Goal: Check status: Check status

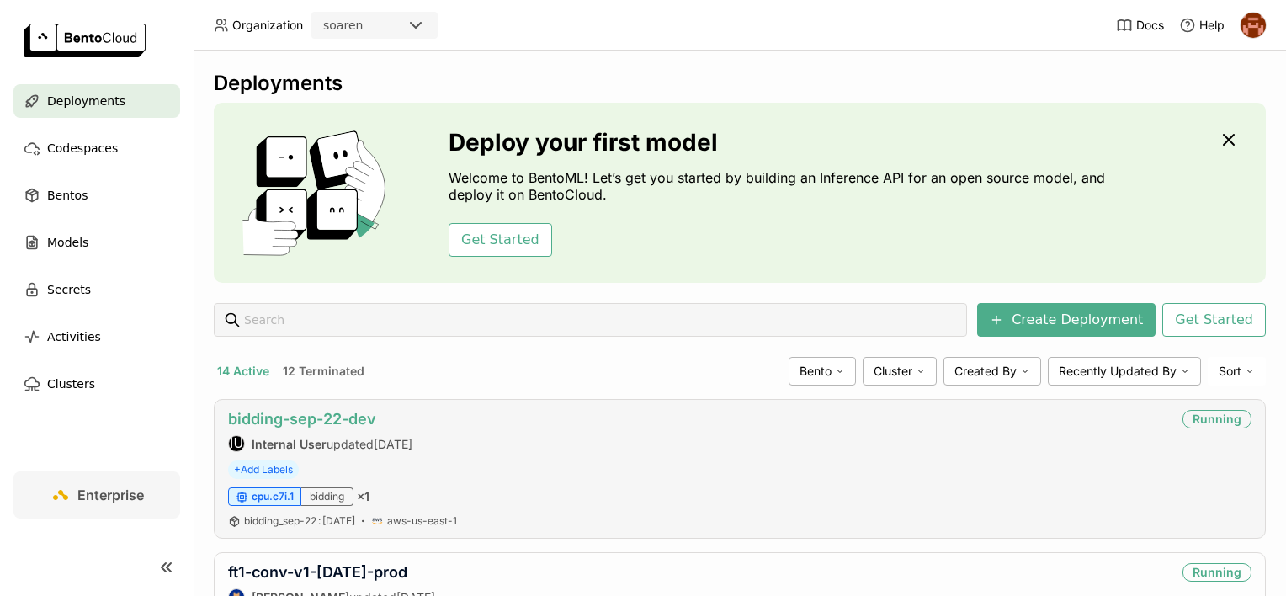
click at [356, 417] on link "bidding-sep-22-dev" at bounding box center [302, 419] width 148 height 18
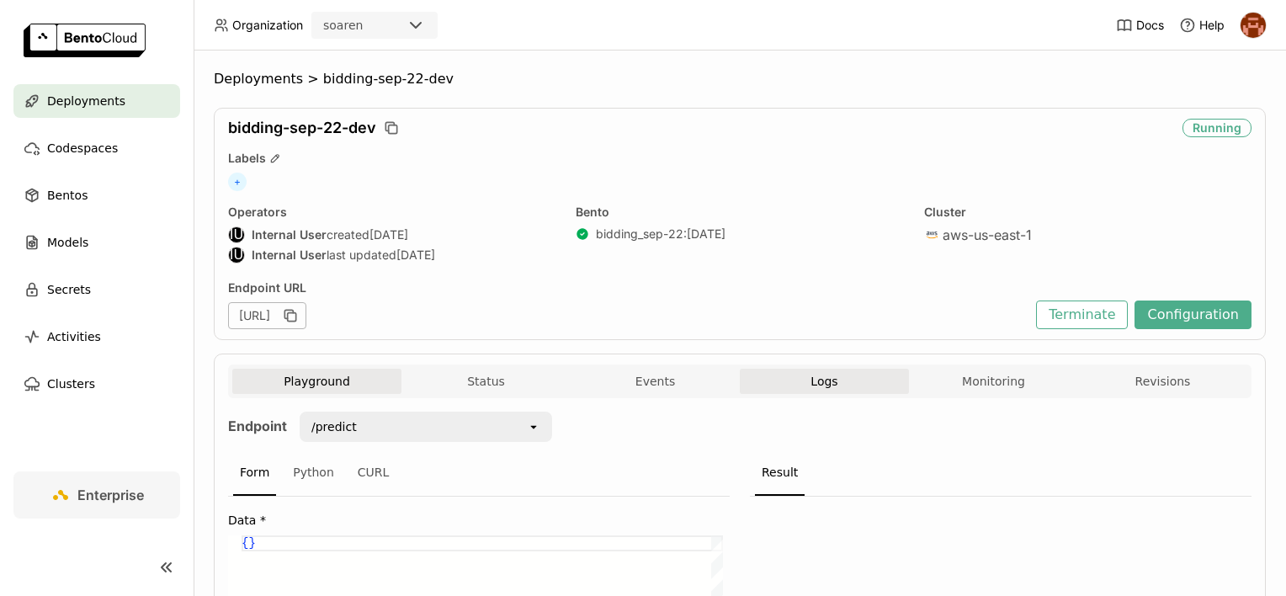
click at [769, 384] on button "Logs" at bounding box center [824, 381] width 169 height 25
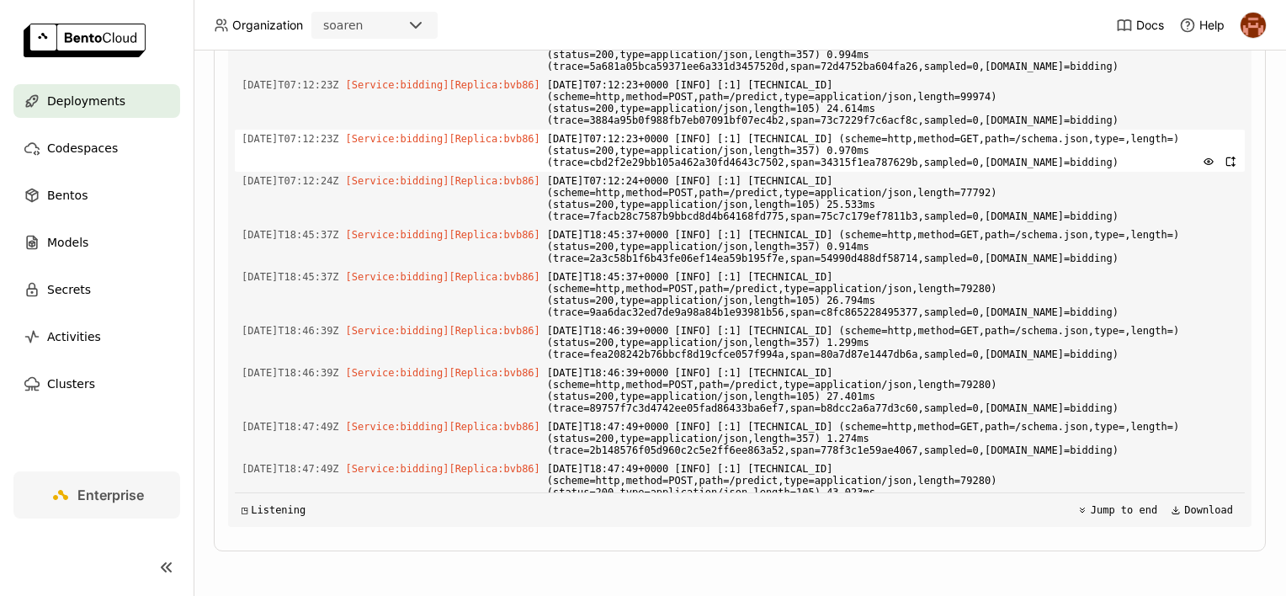
scroll to position [4174, 0]
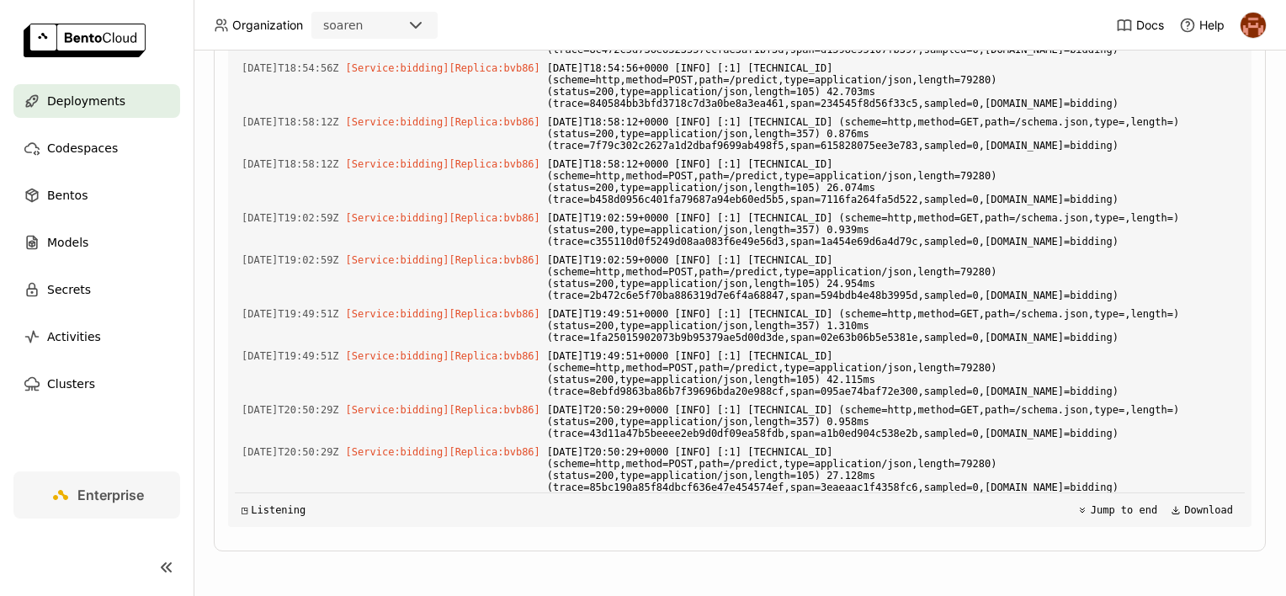
drag, startPoint x: 687, startPoint y: 477, endPoint x: 634, endPoint y: 340, distance: 147.3
click at [634, 340] on div "Load older logs [DATE]T07:11:41Z [Service:bidding] [Replica: bvb86 ] [DATE]T07:…" at bounding box center [740, 274] width 1010 height 505
drag, startPoint x: 634, startPoint y: 340, endPoint x: 682, endPoint y: 529, distance: 195.5
click at [682, 529] on div "source:all source:all Clear value Live All System Builder Services Levels View …" at bounding box center [739, 232] width 1023 height 616
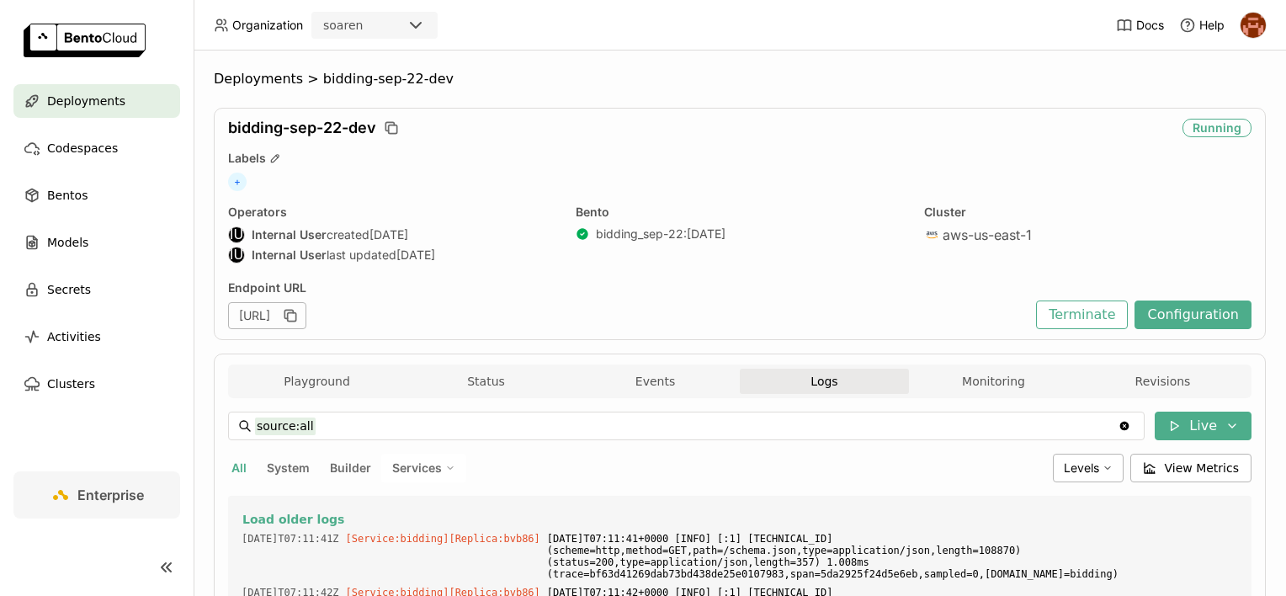
scroll to position [252, 0]
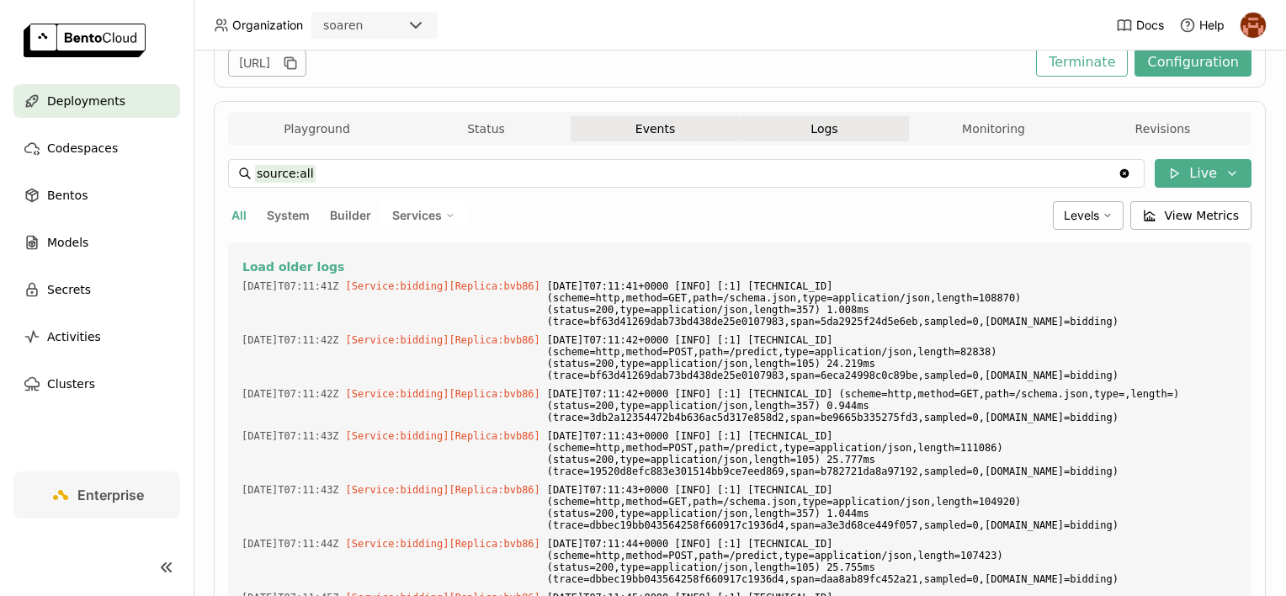
click at [671, 135] on button "Events" at bounding box center [655, 128] width 169 height 25
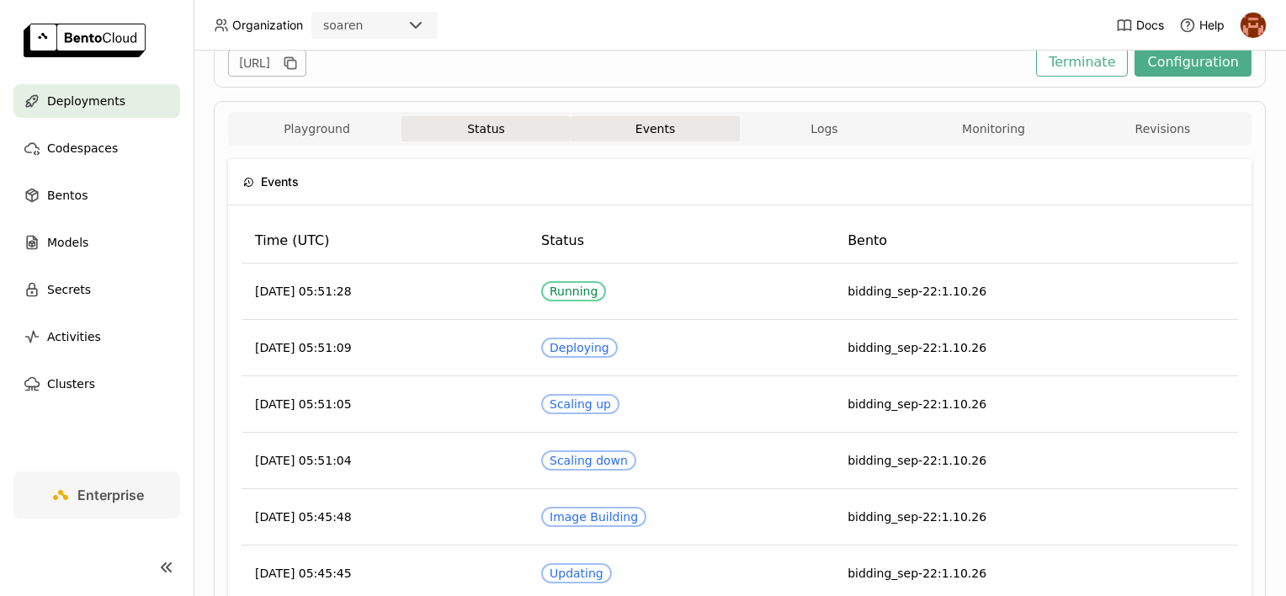
click at [535, 137] on button "Status" at bounding box center [485, 128] width 169 height 25
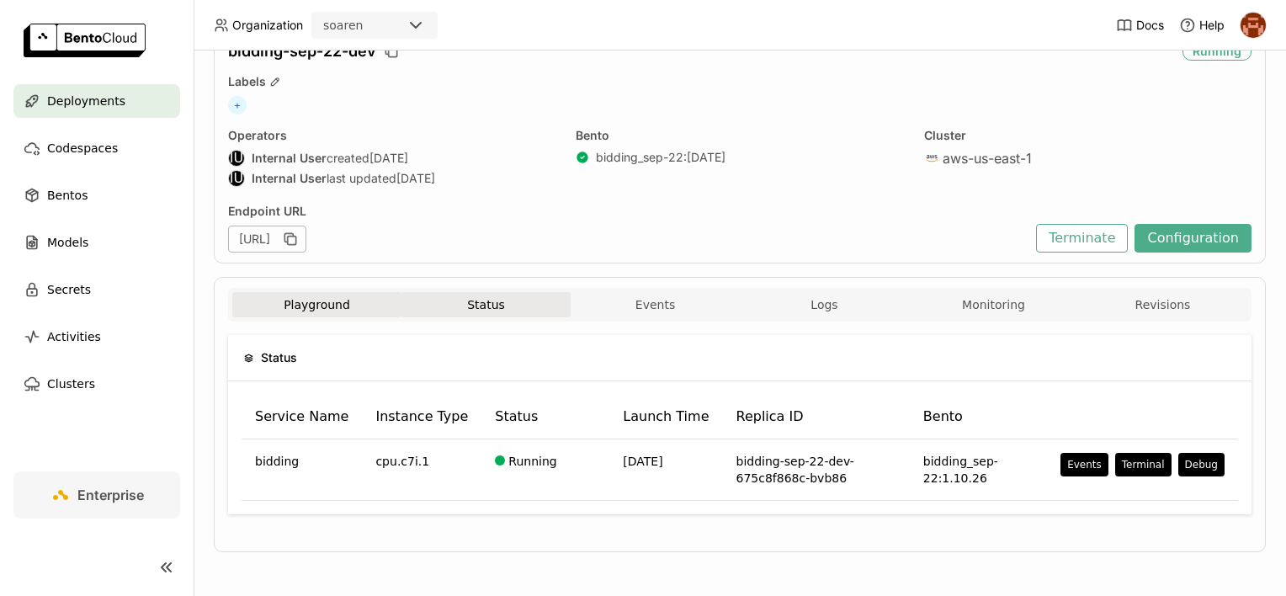
click at [320, 304] on button "Playground" at bounding box center [316, 304] width 169 height 25
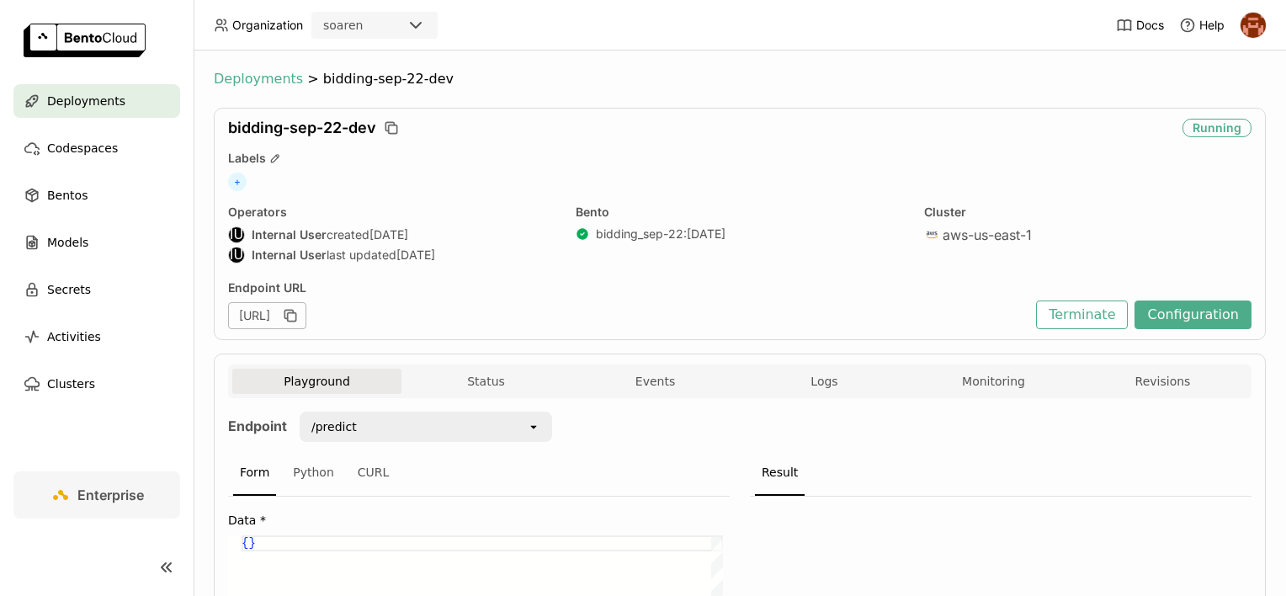
click at [257, 85] on span "Deployments" at bounding box center [258, 79] width 89 height 17
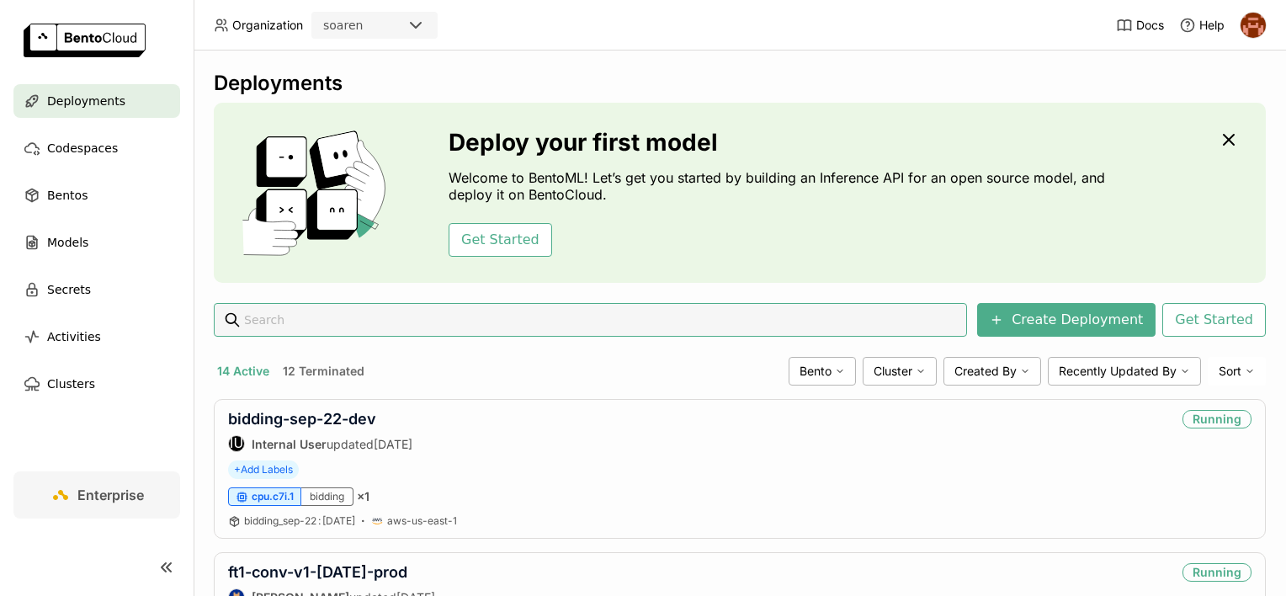
click at [585, 360] on div "14 Active 12 Terminated" at bounding box center [498, 371] width 568 height 22
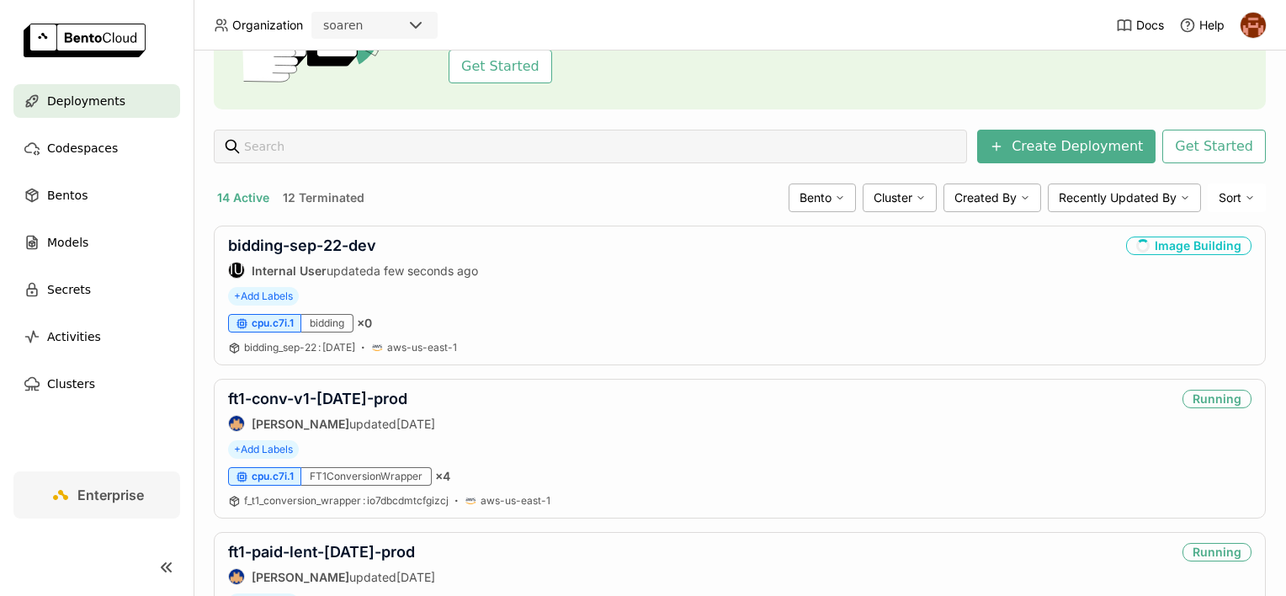
scroll to position [118, 0]
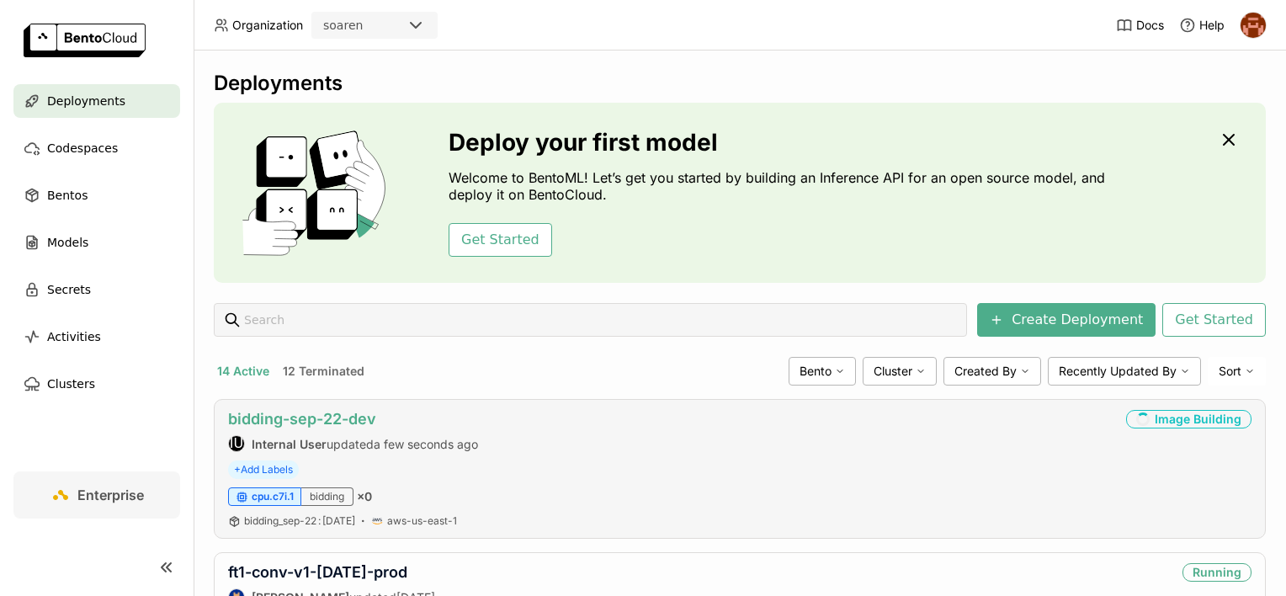
click at [313, 417] on link "bidding-sep-22-dev" at bounding box center [302, 419] width 148 height 18
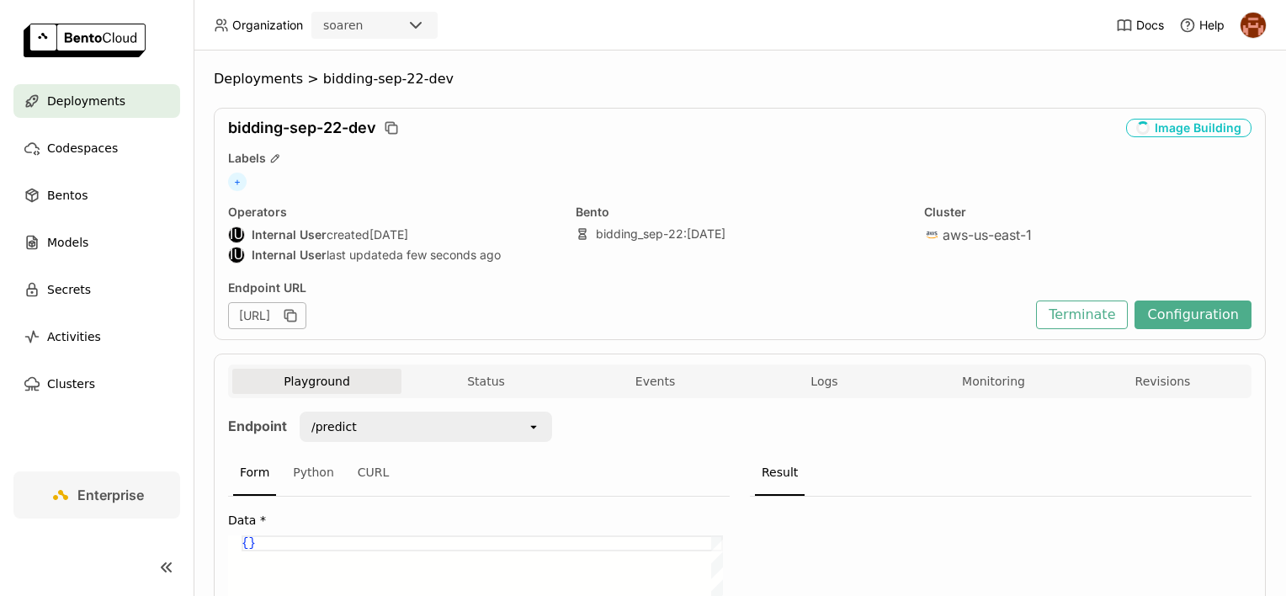
click at [790, 366] on div "Playground Status Events Logs Monitoring Revisions" at bounding box center [739, 381] width 1023 height 34
click at [793, 372] on button "Logs" at bounding box center [824, 381] width 169 height 25
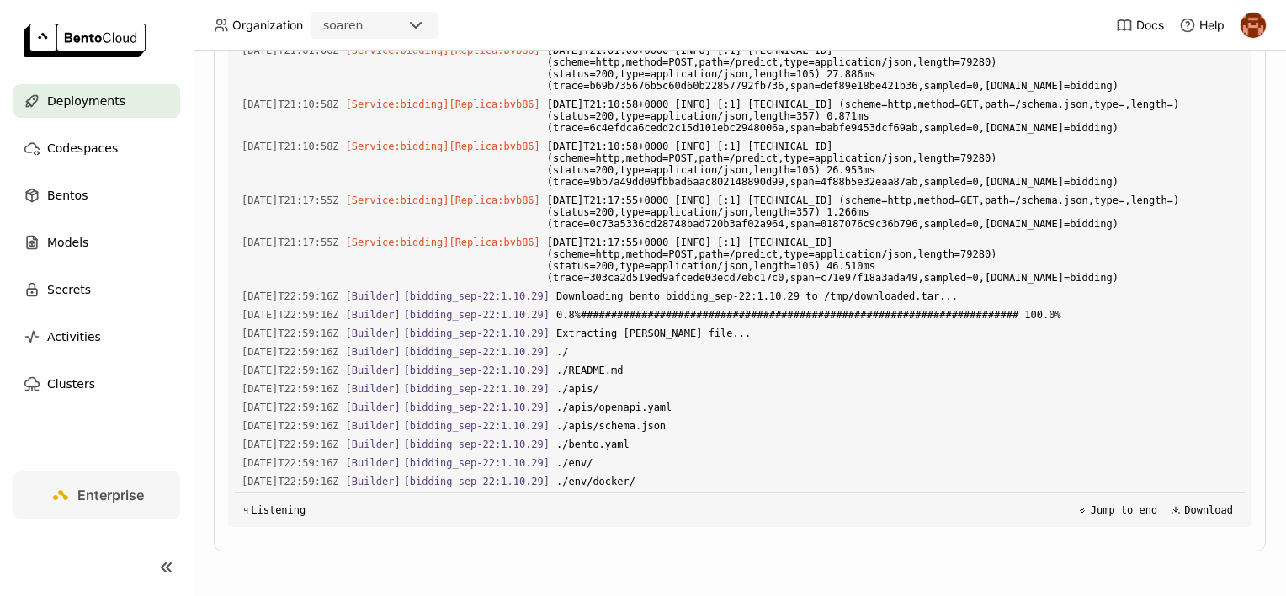
scroll to position [4789, 0]
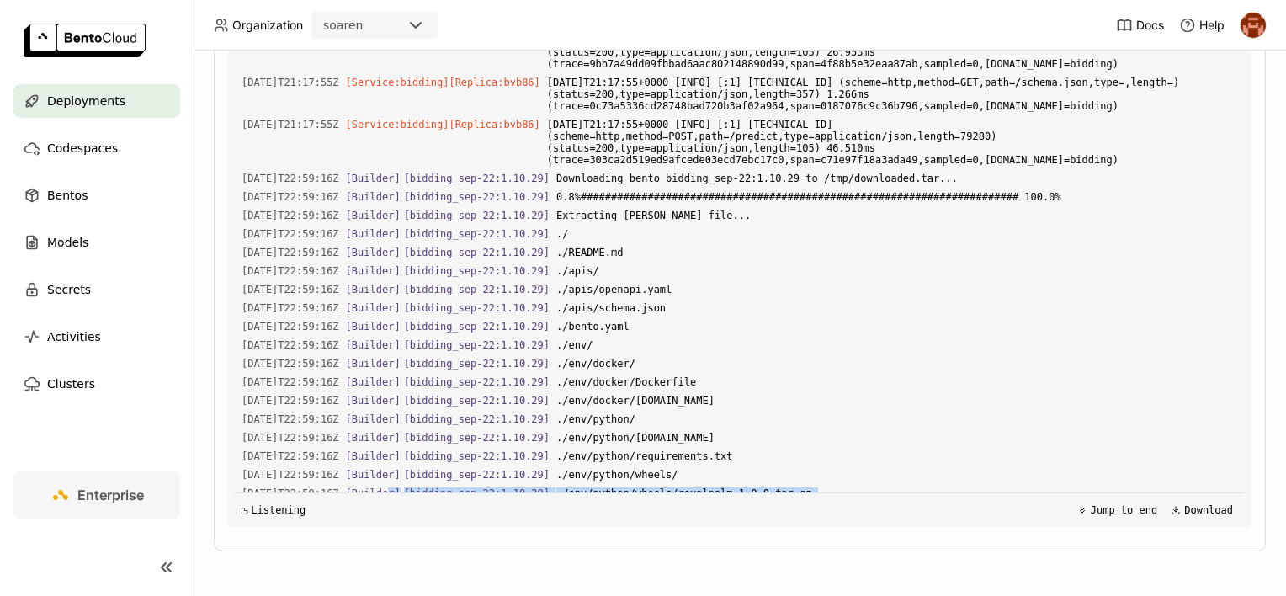
drag, startPoint x: 409, startPoint y: 224, endPoint x: 640, endPoint y: 489, distance: 351.9
click at [640, 489] on div "Load older logs [DATE]T07:11:41Z [Service:bidding] [Replica: bvb86 ] [DATE]T07:…" at bounding box center [740, 274] width 1010 height 505
drag, startPoint x: 640, startPoint y: 489, endPoint x: 422, endPoint y: 341, distance: 264.2
click at [397, 561] on span "[Builder]" at bounding box center [373, 567] width 55 height 12
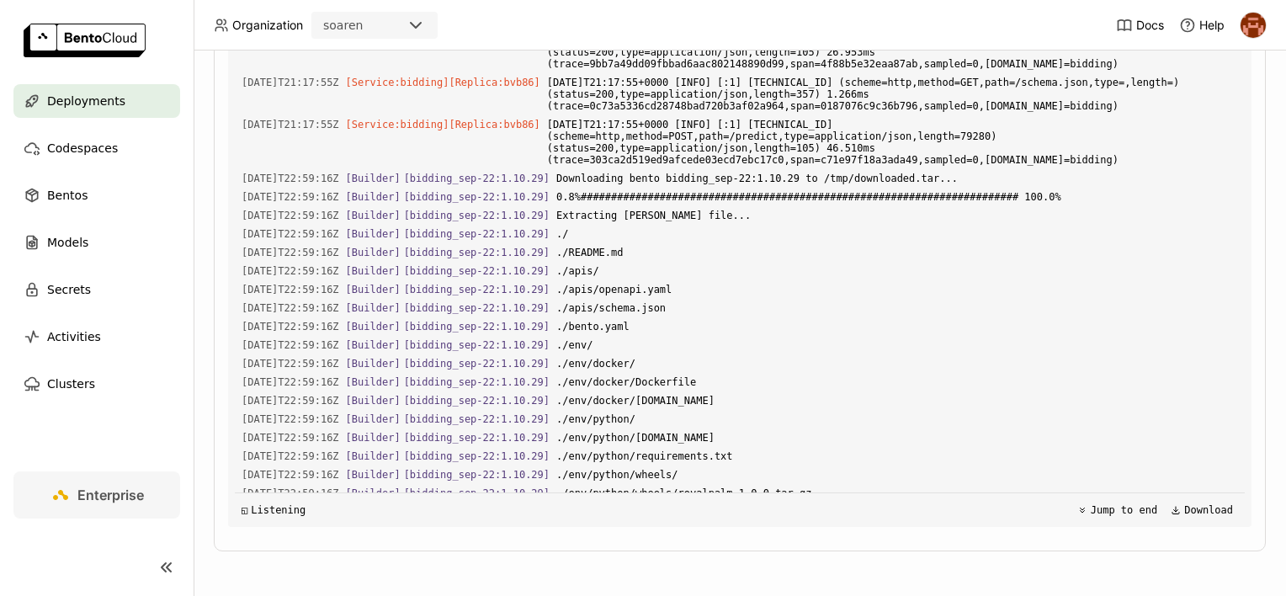
scroll to position [5071, 0]
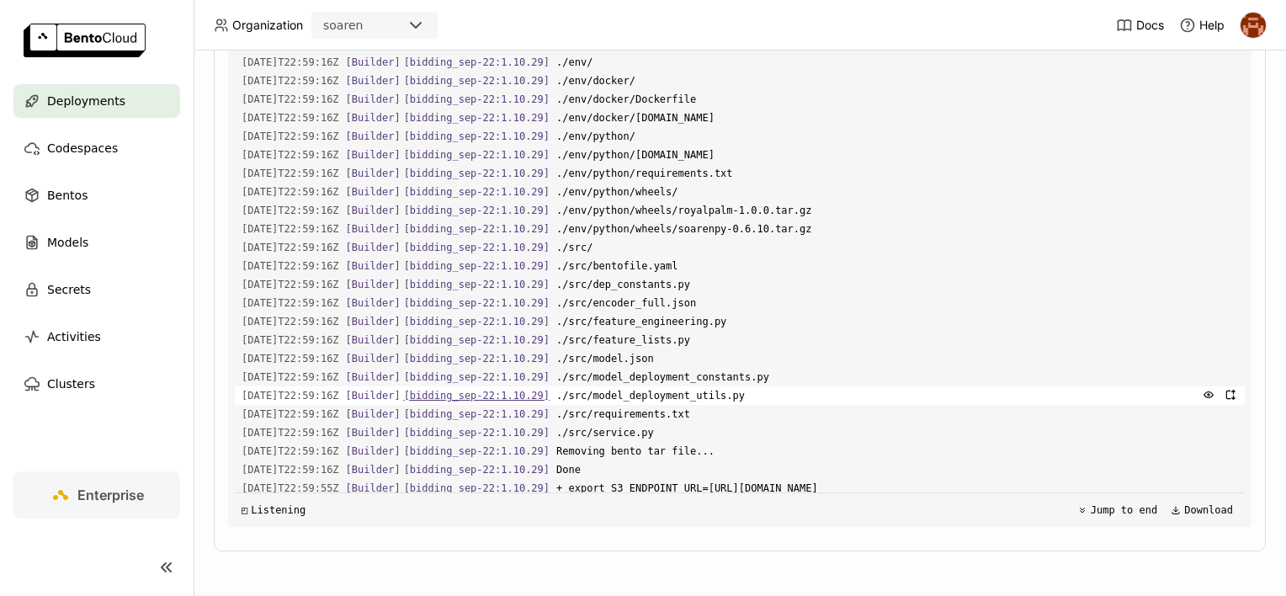
drag, startPoint x: 742, startPoint y: 483, endPoint x: 416, endPoint y: 129, distance: 481.8
click at [416, 129] on div "Load older logs [DATE]T07:11:41Z [Service:bidding] [Replica: bvb86 ] [DATE]T07:…" at bounding box center [740, 274] width 1010 height 505
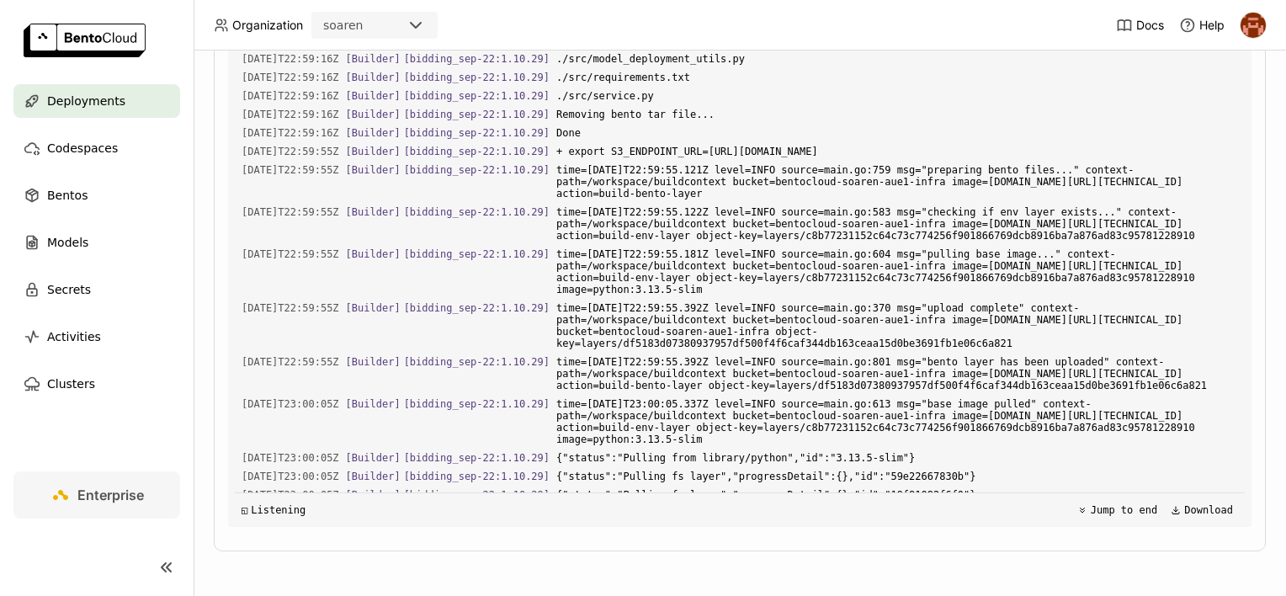
drag, startPoint x: 416, startPoint y: 129, endPoint x: 646, endPoint y: 305, distance: 290.0
click at [646, 541] on span "{"status":"Waiting","progressDetail":{},"id":"66cd357cf7a1"}" at bounding box center [897, 550] width 682 height 19
drag, startPoint x: 656, startPoint y: 343, endPoint x: 687, endPoint y: 367, distance: 39.0
click at [657, 560] on span "{"status":"Downloading","progressDetail":{"current":50674,"total":3514146},"pro…" at bounding box center [897, 575] width 682 height 30
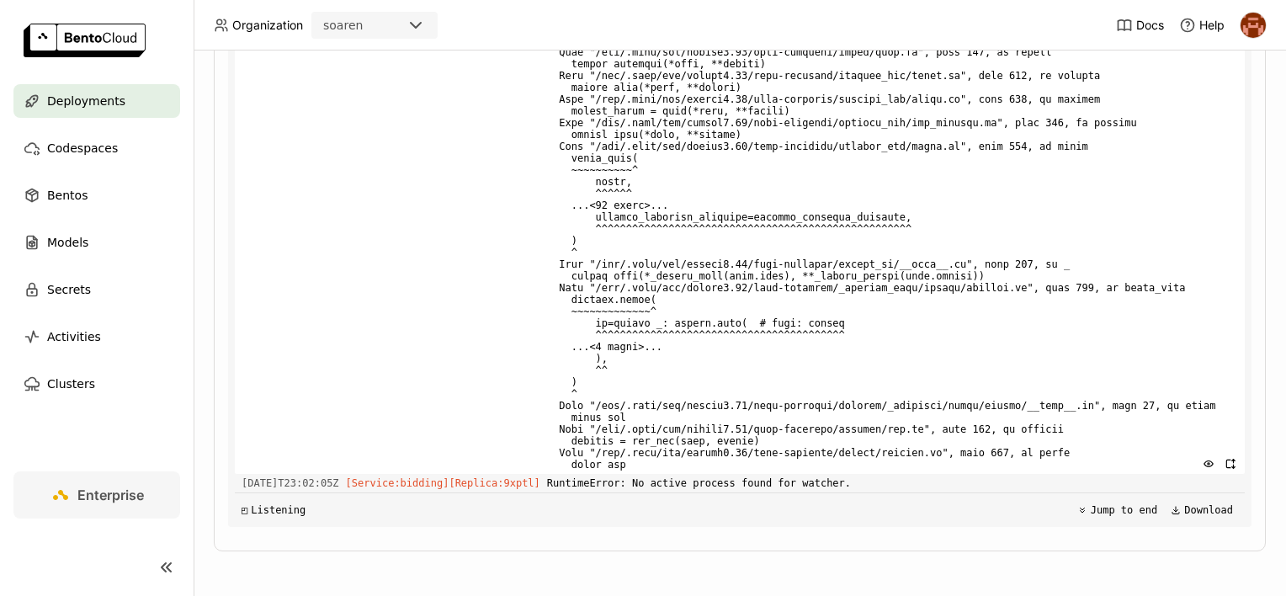
scroll to position [23736, 0]
drag, startPoint x: 618, startPoint y: 108, endPoint x: 695, endPoint y: 406, distance: 308.6
click at [695, 406] on div "Load older logs [DATE]T23:00:31Z [Builder] [ bidding_sep-22:1.10.29 ] scikit-le…" at bounding box center [740, 274] width 1010 height 505
drag, startPoint x: 695, startPoint y: 406, endPoint x: 656, endPoint y: 422, distance: 41.9
click at [656, 422] on span at bounding box center [892, 170] width 691 height 608
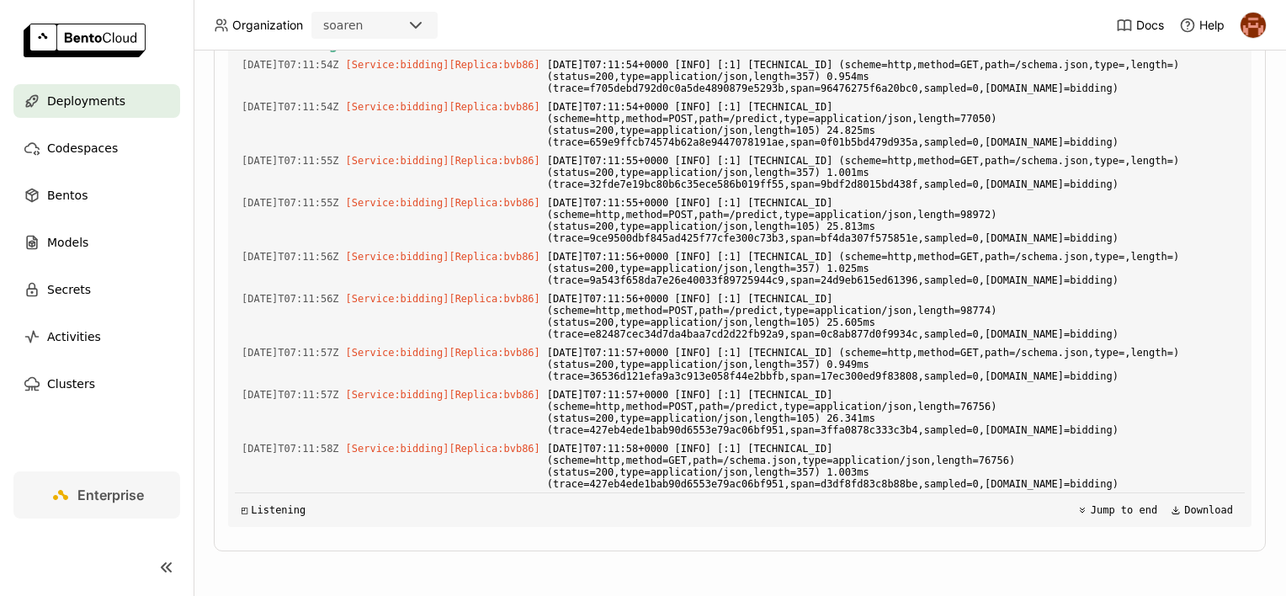
scroll to position [0, 0]
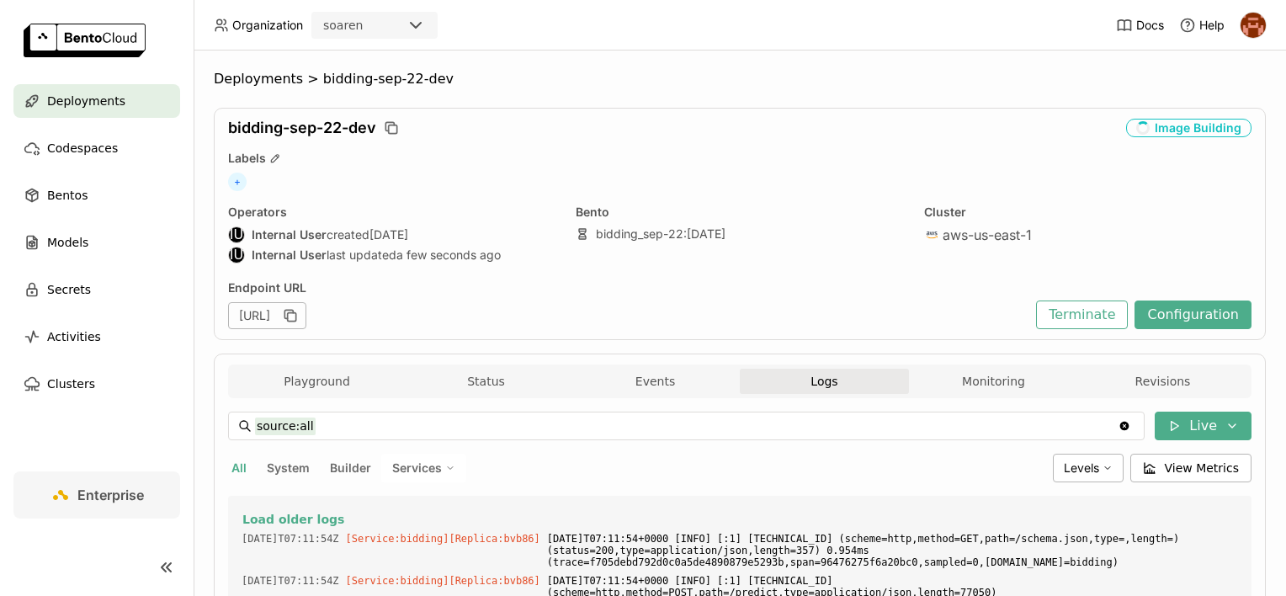
click at [337, 88] on span "bidding-sep-22-dev" at bounding box center [388, 79] width 130 height 17
click at [252, 82] on span "Deployments" at bounding box center [258, 79] width 89 height 17
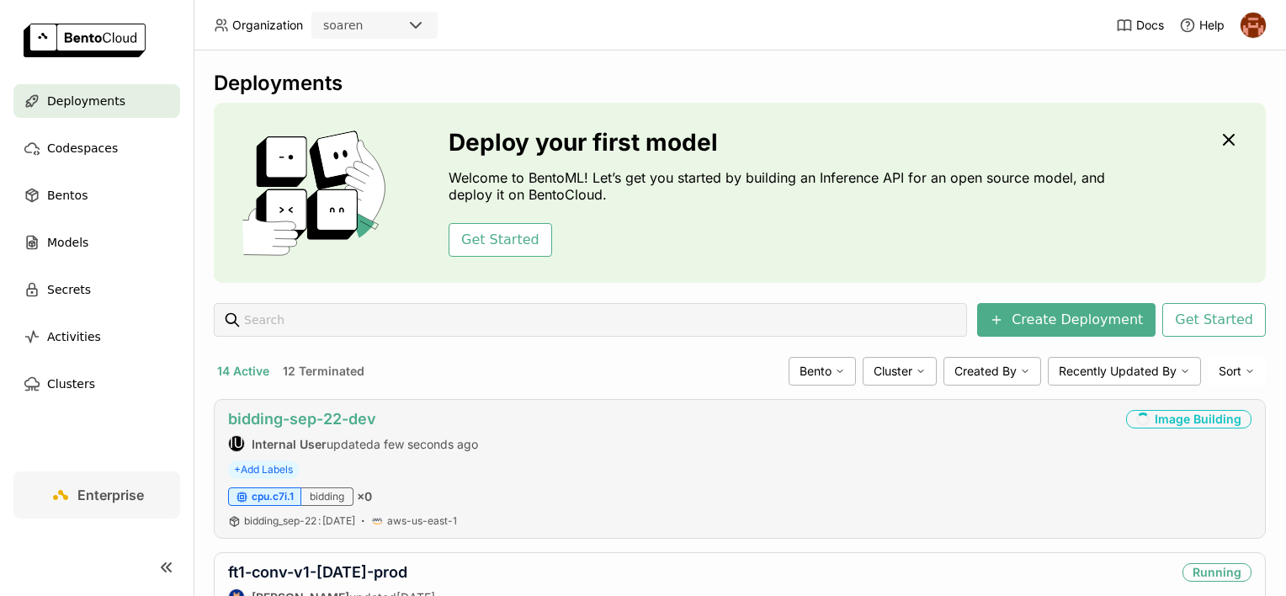
click at [335, 417] on link "bidding-sep-22-dev" at bounding box center [302, 419] width 148 height 18
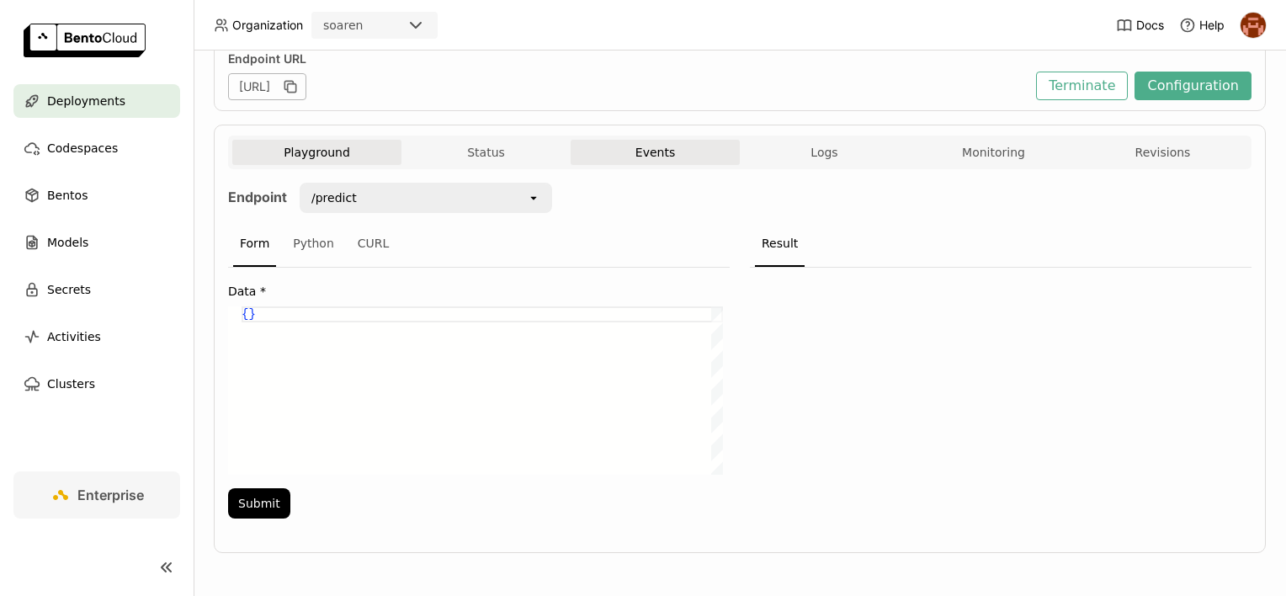
click at [619, 142] on button "Events" at bounding box center [655, 152] width 169 height 25
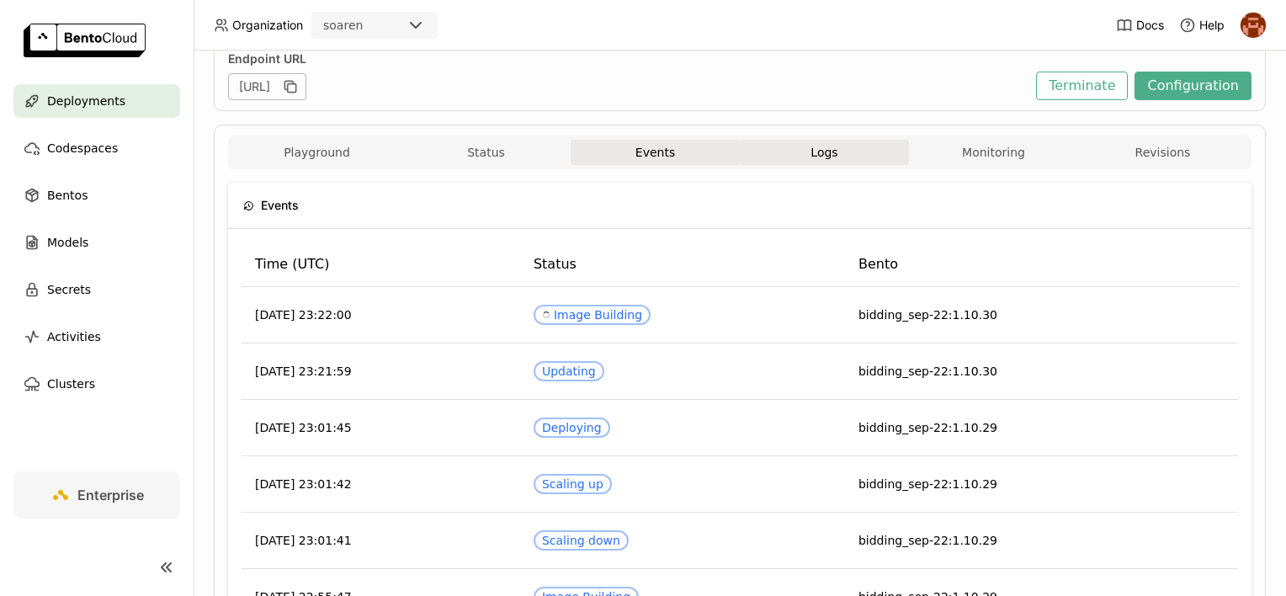
click at [820, 147] on button "Logs" at bounding box center [824, 152] width 169 height 25
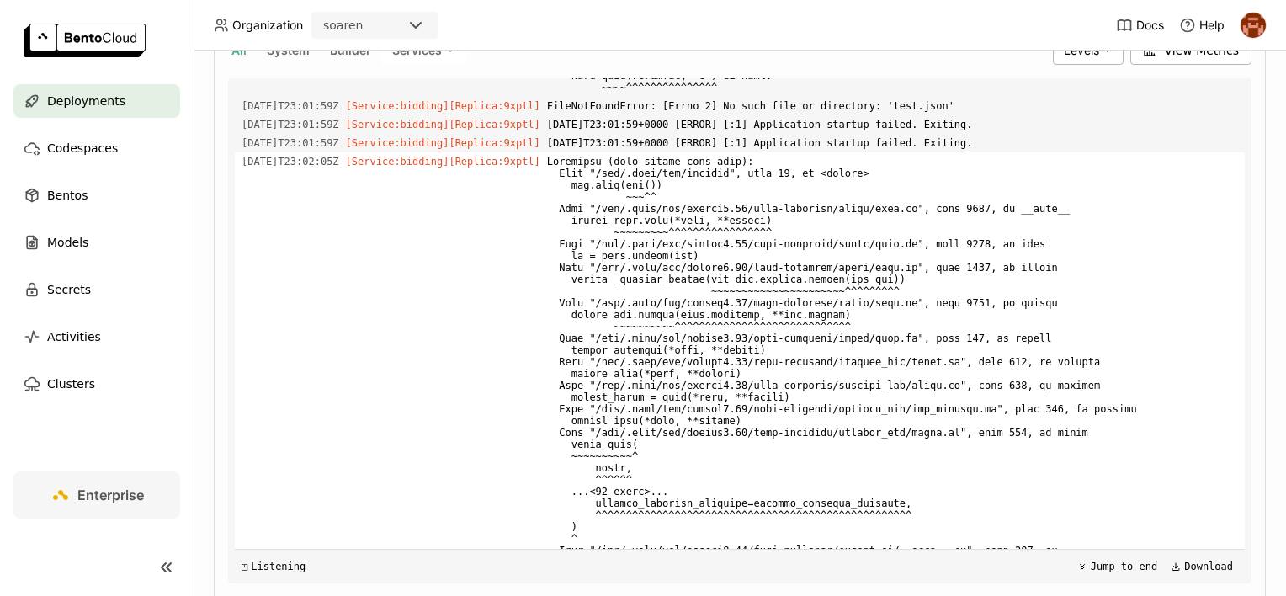
scroll to position [474, 0]
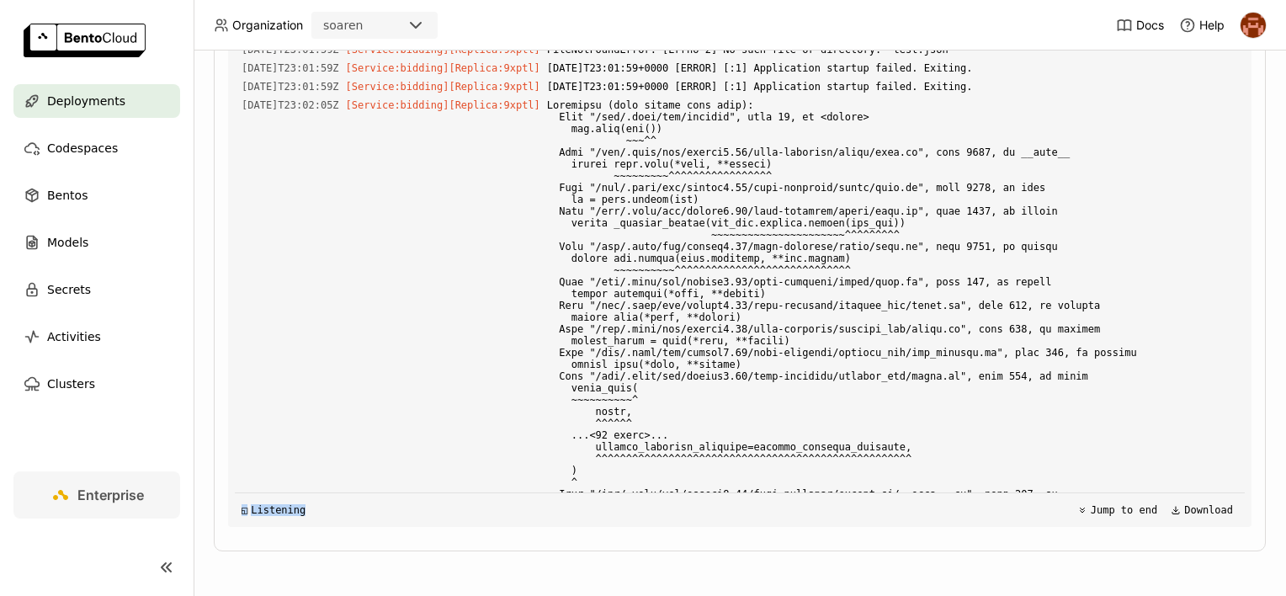
drag, startPoint x: 448, startPoint y: 268, endPoint x: 653, endPoint y: 512, distance: 318.9
click at [653, 512] on div "Load older logs [DATE]T07:11:54Z [Service:bidding] [Replica: bvb86 ] [DATE]T07:…" at bounding box center [740, 274] width 1010 height 505
drag, startPoint x: 653, startPoint y: 512, endPoint x: 616, endPoint y: 535, distance: 43.4
click at [616, 535] on div "source:all source:all Clear value Live All System Builder Services Levels View …" at bounding box center [739, 232] width 1023 height 616
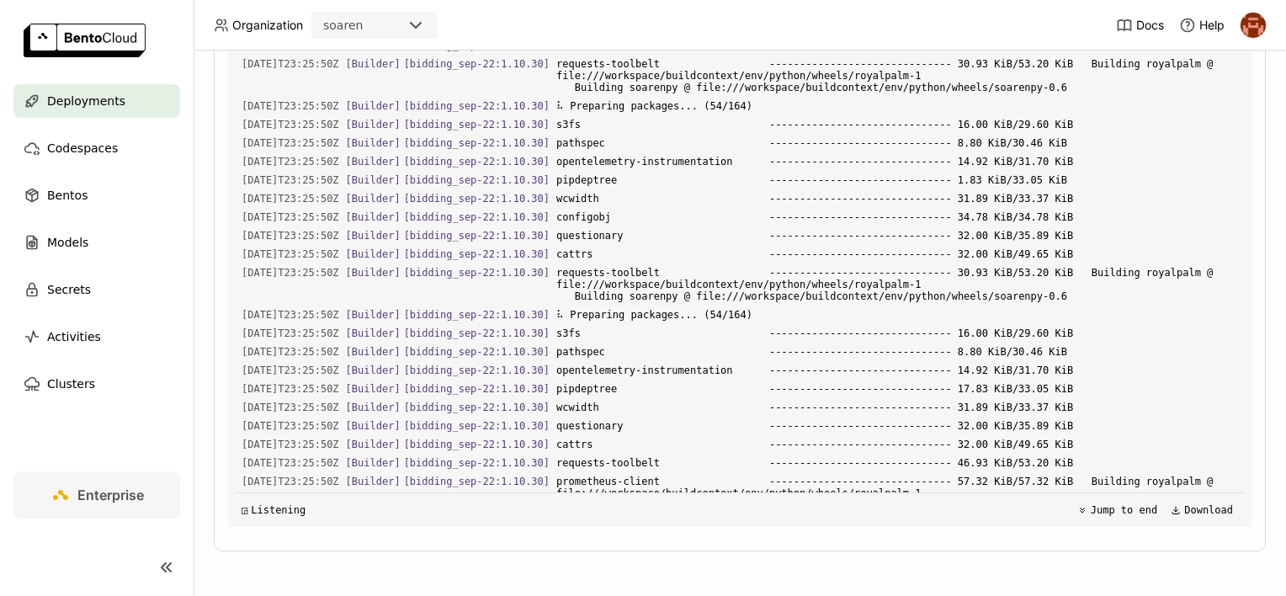
scroll to position [20508, 0]
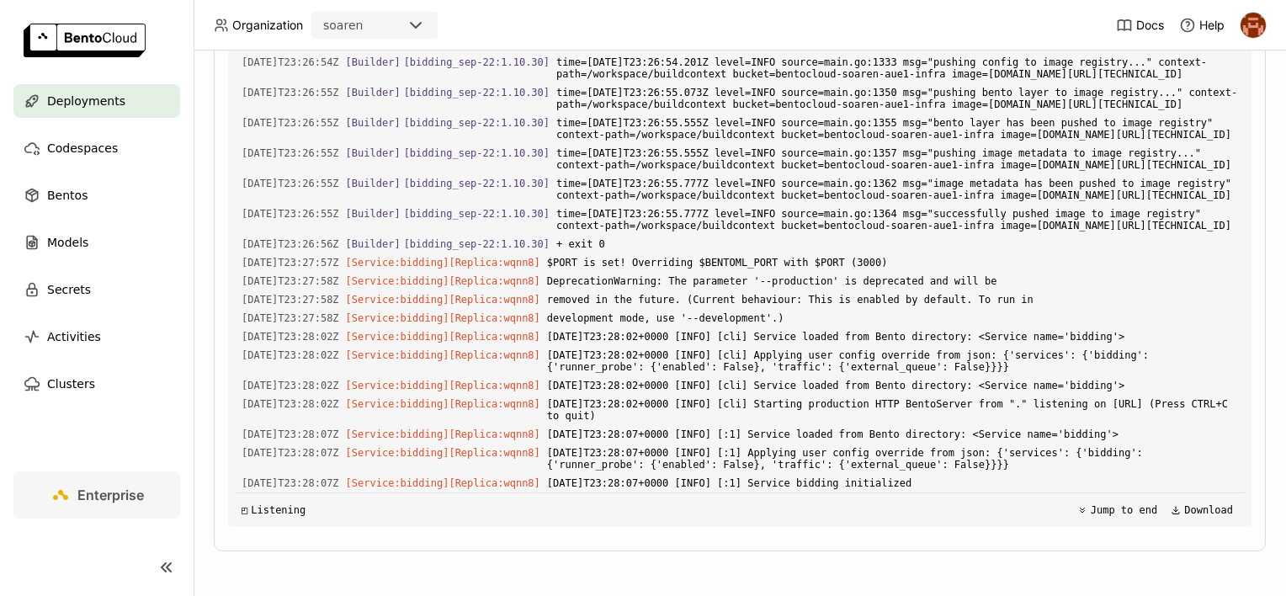
scroll to position [22929, 0]
